Goal: Obtain resource: Download file/media

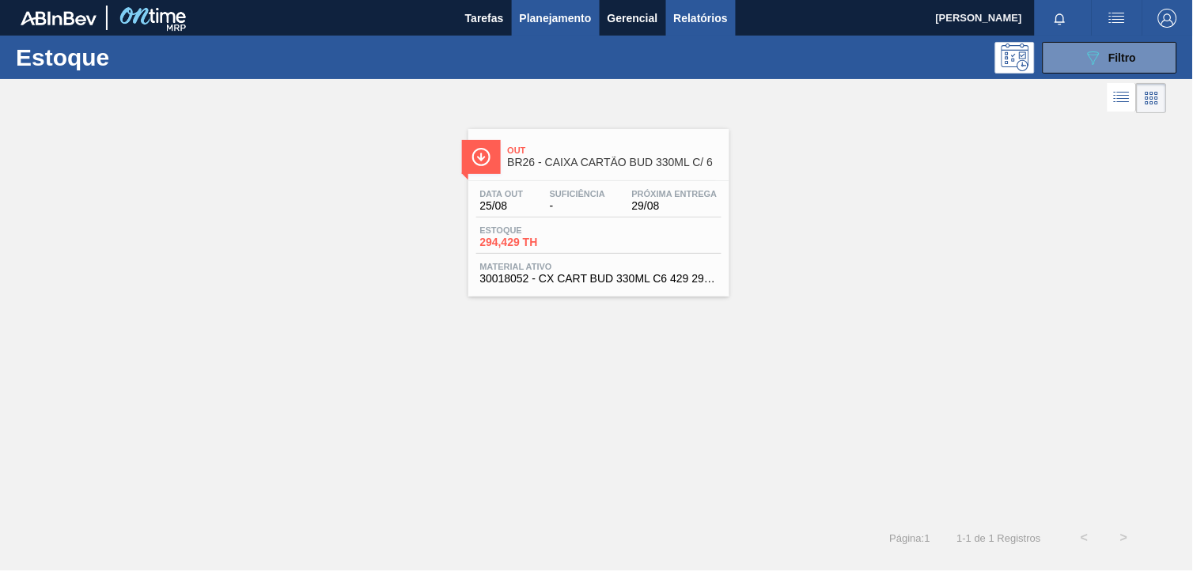
click at [726, 21] on span "Relatórios" at bounding box center [701, 18] width 54 height 19
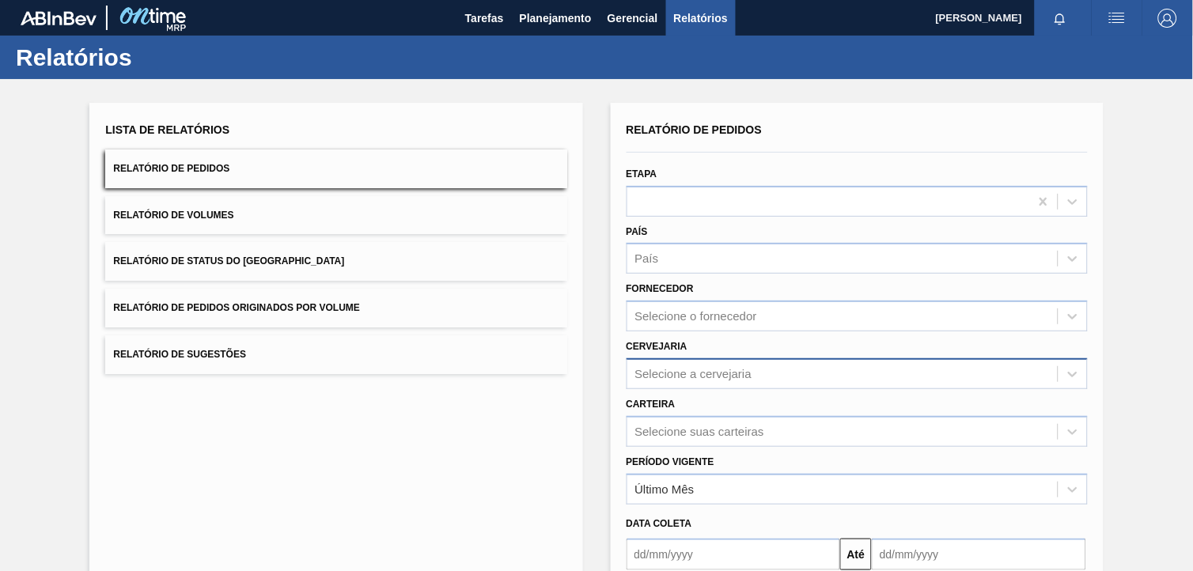
drag, startPoint x: 788, startPoint y: 380, endPoint x: 766, endPoint y: 384, distance: 22.5
click at [784, 380] on div "Selecione a cervejaria" at bounding box center [842, 373] width 430 height 23
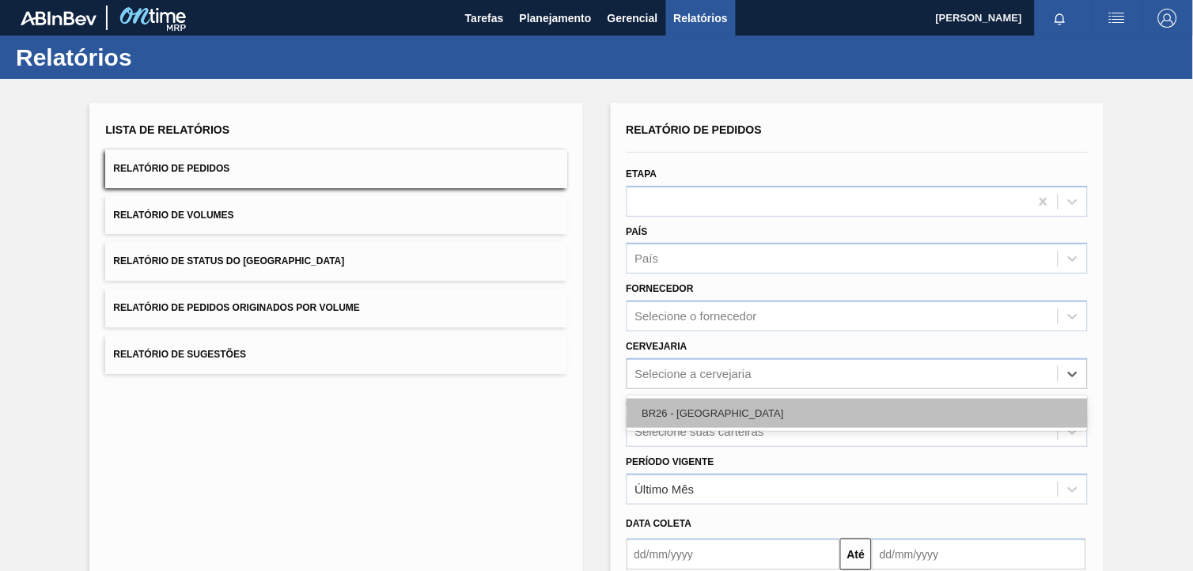
click at [745, 402] on div "BR26 - [GEOGRAPHIC_DATA]" at bounding box center [856, 413] width 461 height 29
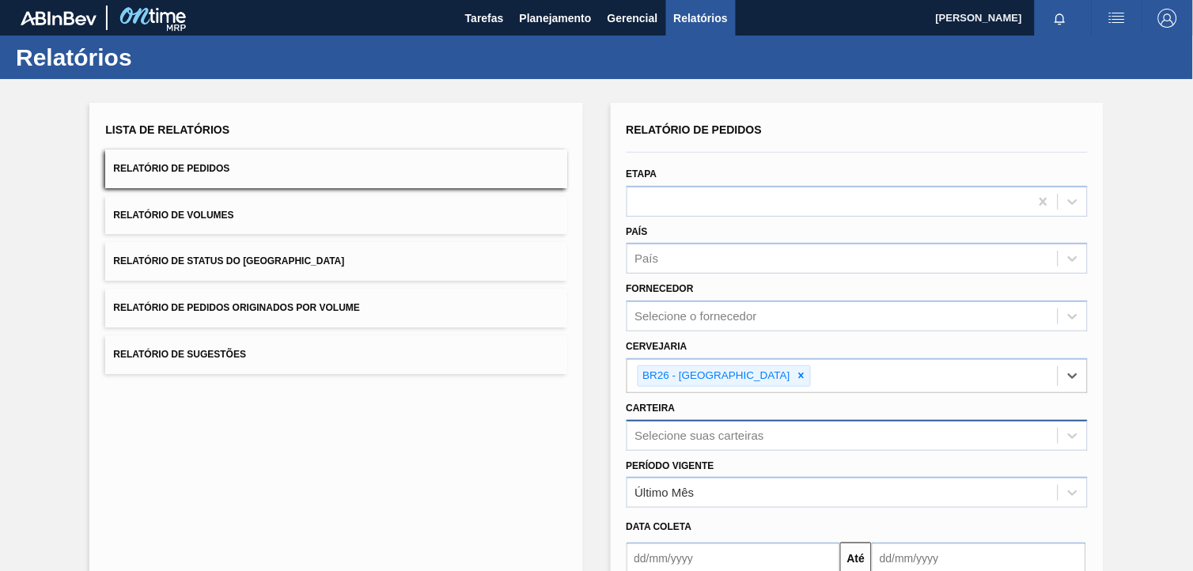
click at [757, 431] on div "Selecione suas carteiras" at bounding box center [856, 435] width 461 height 31
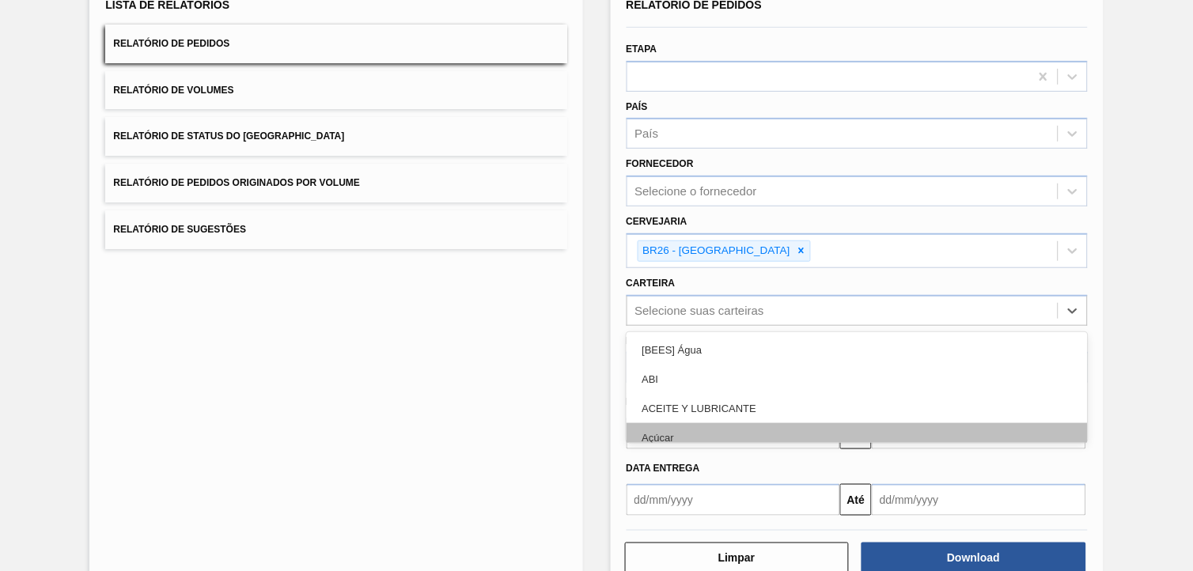
scroll to position [127, 0]
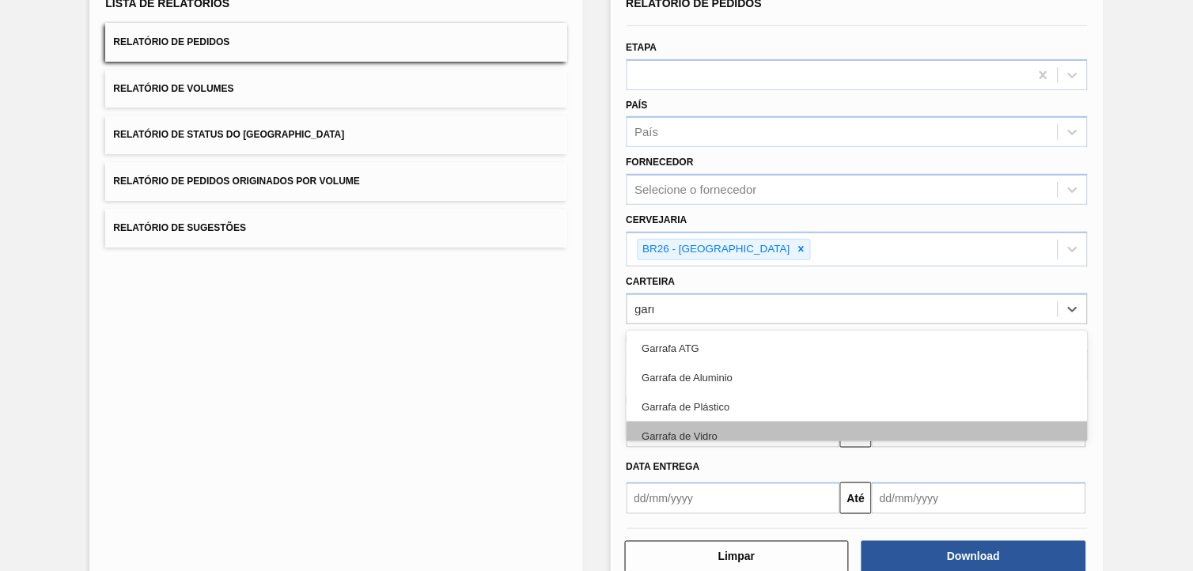
type input "garra"
click at [763, 433] on div "Garrafa de Vidro" at bounding box center [856, 436] width 461 height 29
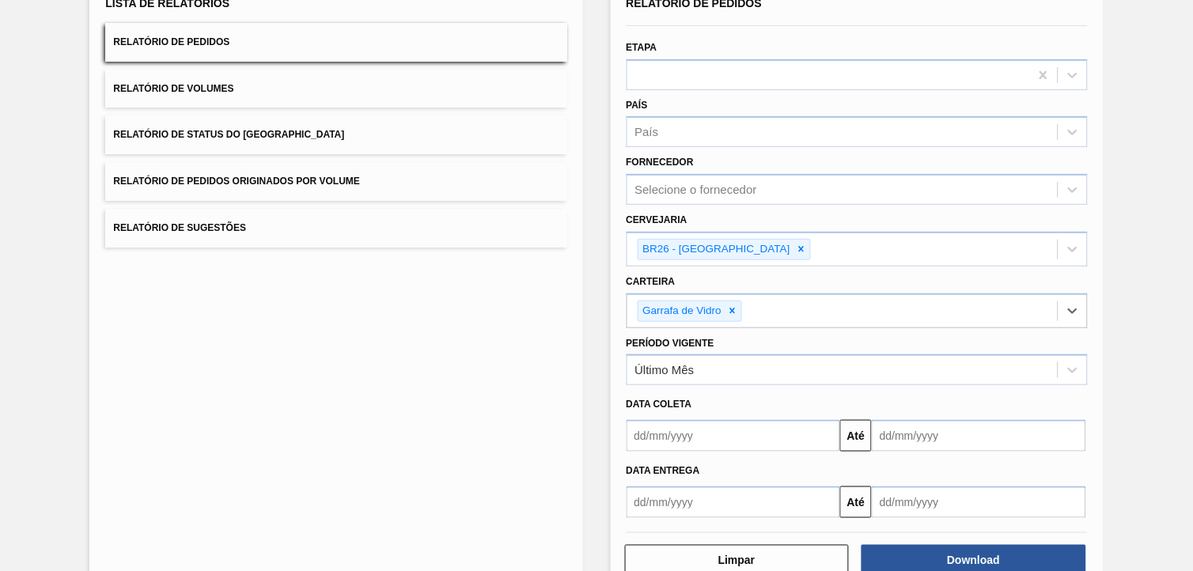
click at [755, 441] on input "text" at bounding box center [733, 436] width 214 height 32
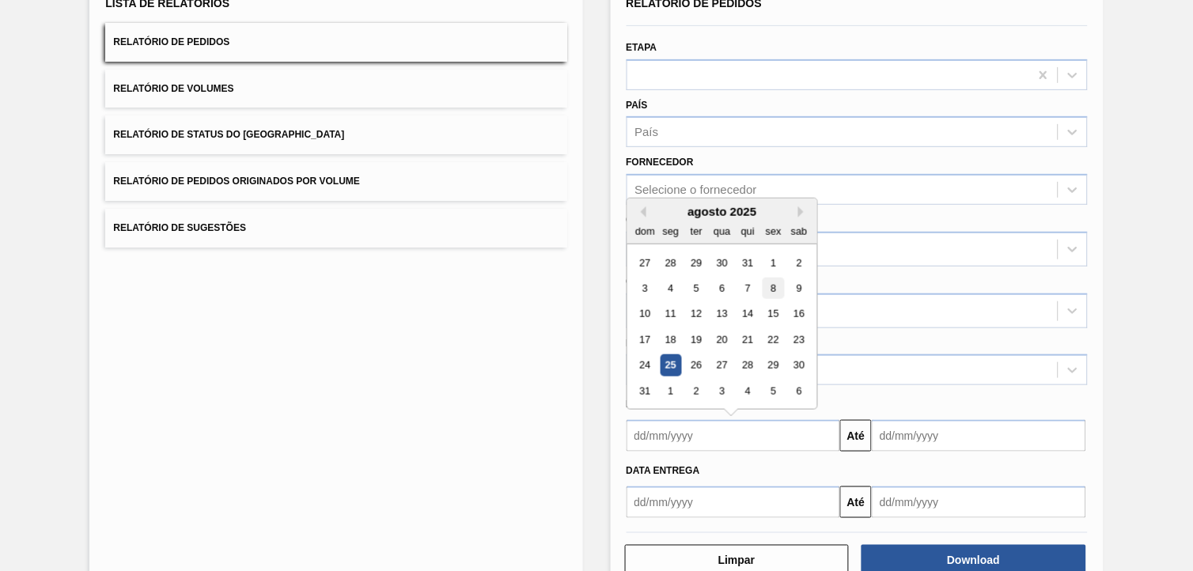
click at [772, 282] on div "8" at bounding box center [772, 288] width 21 height 21
type input "[DATE]"
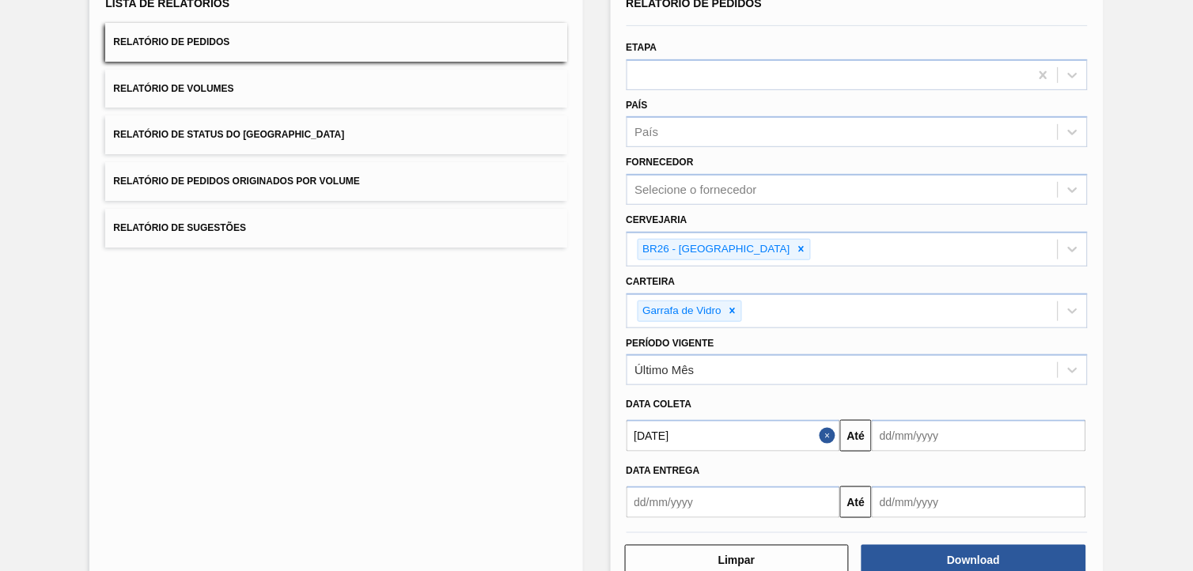
click at [929, 446] on input "text" at bounding box center [979, 436] width 214 height 32
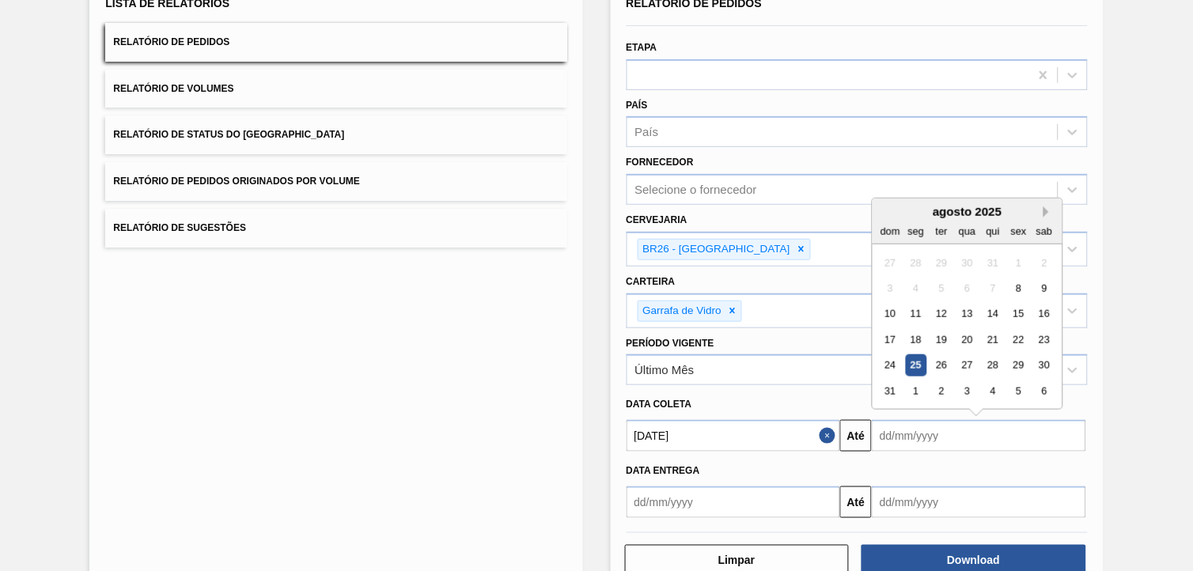
click at [1045, 210] on button "Next Month" at bounding box center [1048, 211] width 11 height 11
click at [963, 282] on div "10" at bounding box center [967, 288] width 21 height 21
type input "[DATE]"
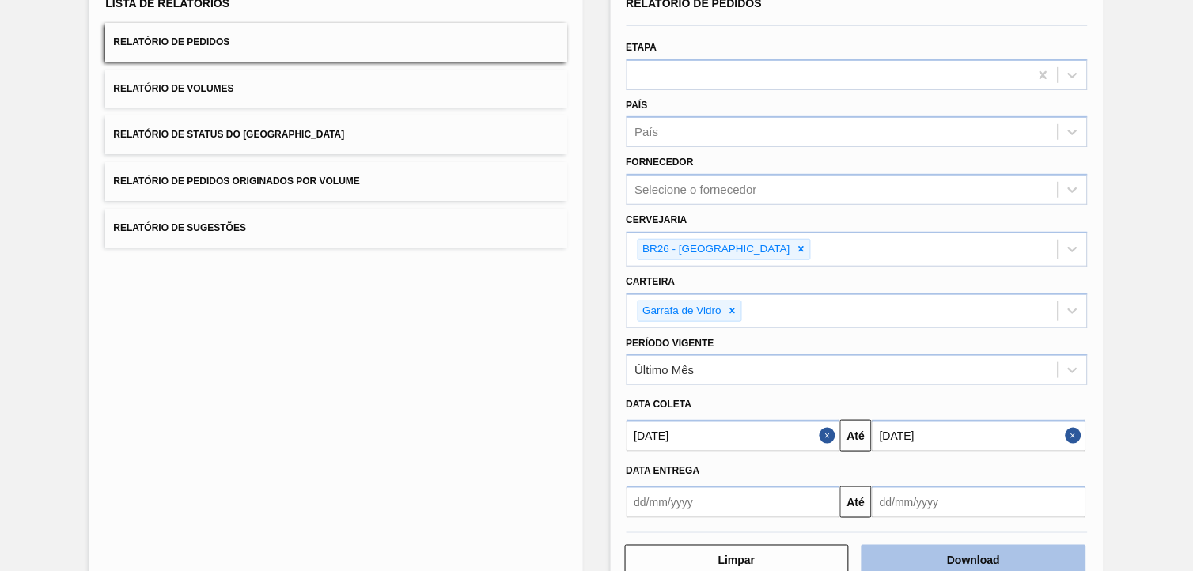
click at [945, 513] on button "Download" at bounding box center [973, 561] width 225 height 32
